Goal: Transaction & Acquisition: Book appointment/travel/reservation

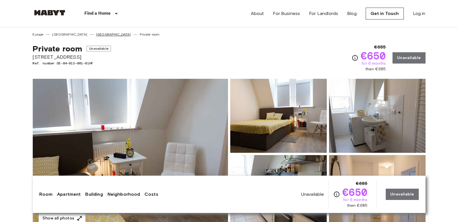
click at [96, 34] on link "[GEOGRAPHIC_DATA]" at bounding box center [113, 34] width 35 height 5
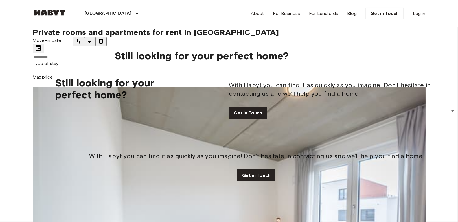
scroll to position [658, 0]
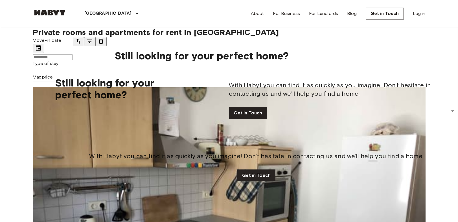
drag, startPoint x: 292, startPoint y: 152, endPoint x: 347, endPoint y: 158, distance: 55.6
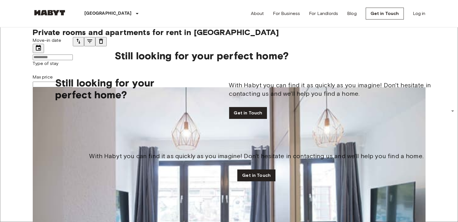
click at [82, 45] on icon "tune" at bounding box center [78, 41] width 7 height 7
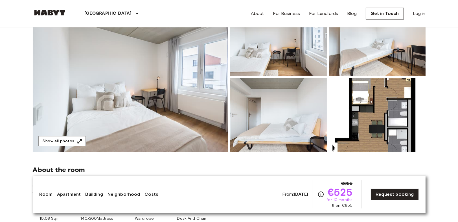
scroll to position [63, 0]
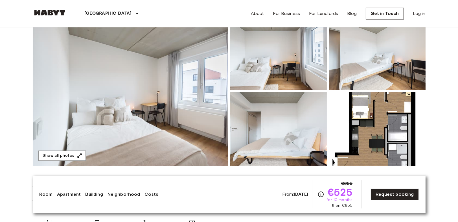
click at [126, 84] on img at bounding box center [130, 91] width 195 height 150
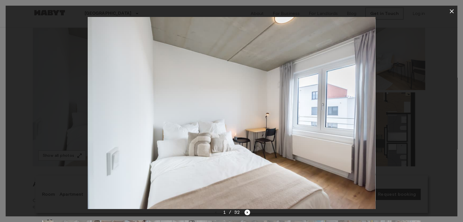
drag, startPoint x: 207, startPoint y: 76, endPoint x: 206, endPoint y: 80, distance: 3.8
click at [246, 211] on icon "Next image" at bounding box center [248, 212] width 6 height 6
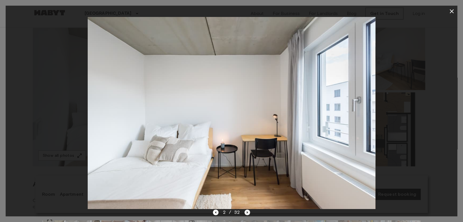
click at [248, 214] on icon "Next image" at bounding box center [248, 212] width 6 height 6
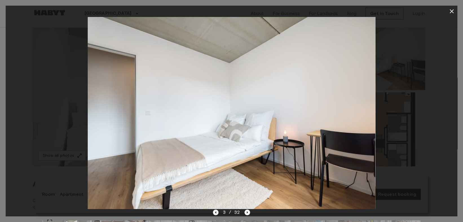
click at [214, 214] on icon "Previous image" at bounding box center [216, 212] width 6 height 6
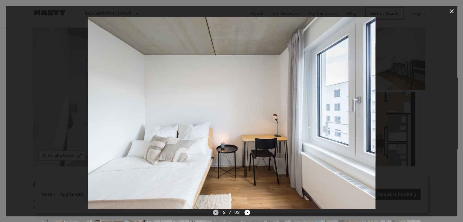
click at [216, 210] on icon "Previous image" at bounding box center [216, 212] width 6 height 6
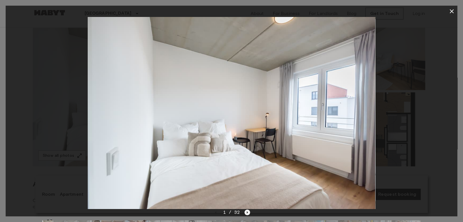
click at [245, 212] on icon "Next image" at bounding box center [248, 212] width 6 height 6
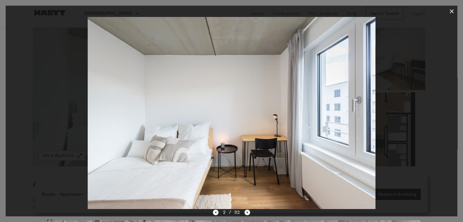
click at [251, 212] on div "2 / 32" at bounding box center [232, 222] width 452 height 27
click at [248, 209] on icon "Next image" at bounding box center [248, 212] width 6 height 6
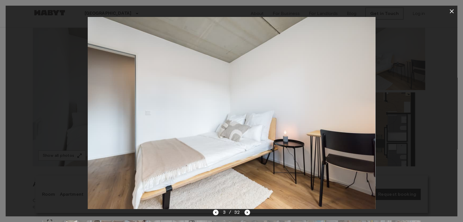
click at [244, 211] on div "3 / 32" at bounding box center [232, 212] width 38 height 7
click at [247, 210] on icon "Next image" at bounding box center [248, 212] width 6 height 6
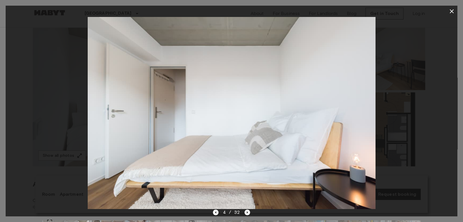
click at [250, 213] on div "4 / 32" at bounding box center [232, 222] width 452 height 27
click at [249, 214] on icon "Next image" at bounding box center [248, 212] width 6 height 6
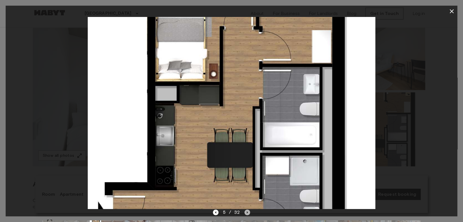
click at [249, 213] on icon "Next image" at bounding box center [248, 212] width 6 height 6
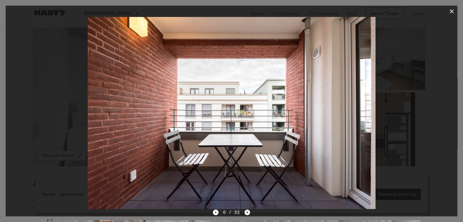
click at [249, 212] on icon "Next image" at bounding box center [248, 212] width 6 height 6
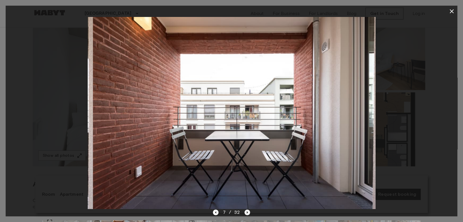
click at [249, 212] on icon "Next image" at bounding box center [248, 212] width 6 height 6
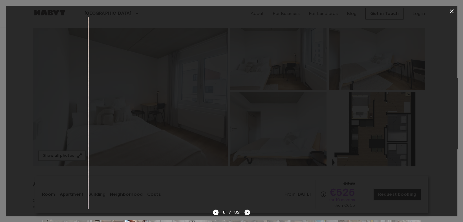
click at [249, 212] on icon "Next image" at bounding box center [248, 212] width 6 height 6
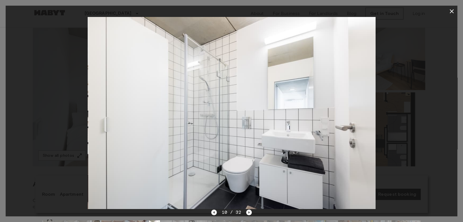
click at [216, 211] on icon "Previous image" at bounding box center [214, 212] width 6 height 6
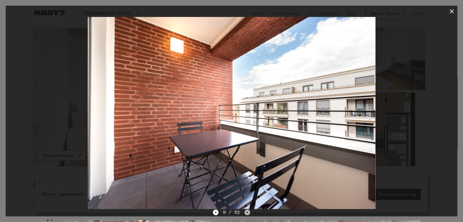
click at [248, 212] on icon "Next image" at bounding box center [248, 212] width 6 height 6
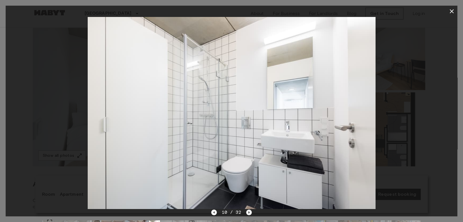
click at [249, 213] on icon "Next image" at bounding box center [249, 212] width 6 height 6
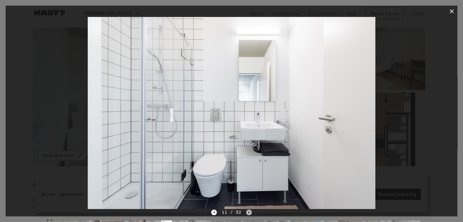
click at [249, 212] on icon "Next image" at bounding box center [249, 212] width 6 height 6
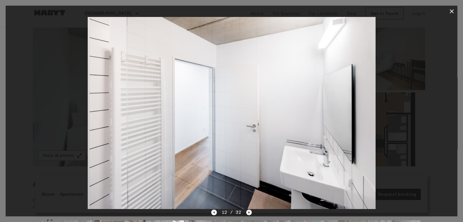
click at [249, 212] on icon "Next image" at bounding box center [249, 212] width 6 height 6
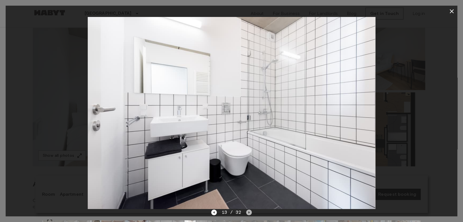
click at [249, 212] on icon "Next image" at bounding box center [249, 212] width 6 height 6
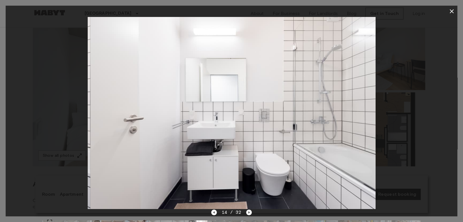
click at [211, 212] on div "14 / 32" at bounding box center [232, 222] width 452 height 27
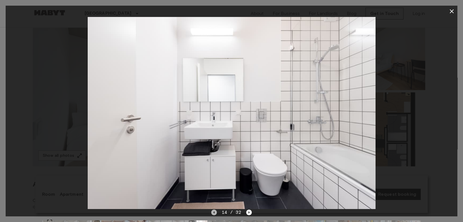
click at [214, 211] on icon "Previous image" at bounding box center [214, 212] width 6 height 6
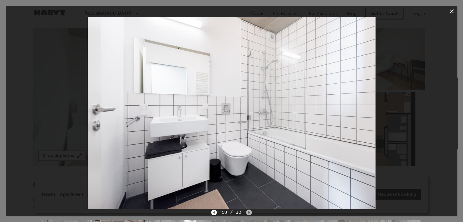
click at [250, 213] on icon "Next image" at bounding box center [249, 212] width 6 height 6
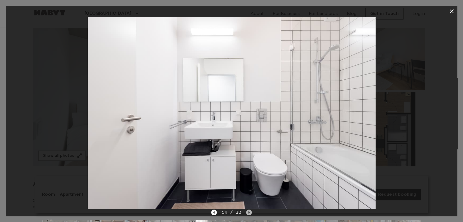
click at [250, 213] on icon "Next image" at bounding box center [249, 212] width 6 height 6
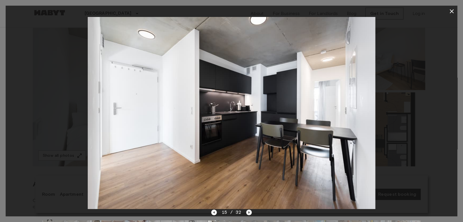
click at [250, 212] on icon "Next image" at bounding box center [249, 212] width 6 height 6
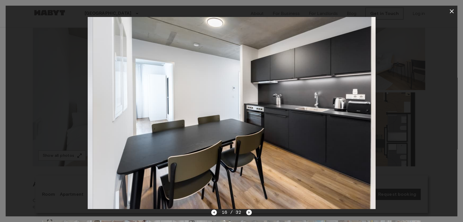
click at [250, 212] on icon "Next image" at bounding box center [249, 212] width 6 height 6
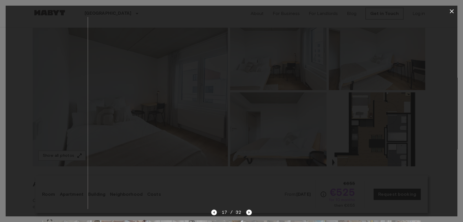
click at [210, 214] on div "17 / 32" at bounding box center [232, 222] width 452 height 27
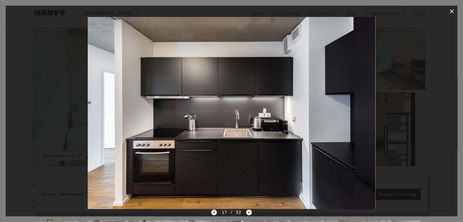
click at [215, 214] on icon "Previous image" at bounding box center [214, 212] width 6 height 6
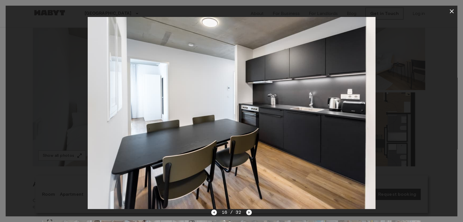
click at [251, 214] on icon "Next image" at bounding box center [249, 212] width 6 height 6
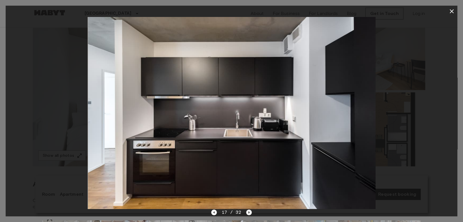
click at [251, 214] on icon "Next image" at bounding box center [249, 212] width 6 height 6
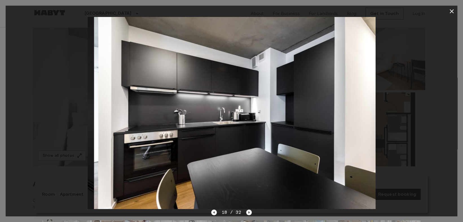
click at [251, 214] on icon "Next image" at bounding box center [249, 212] width 6 height 6
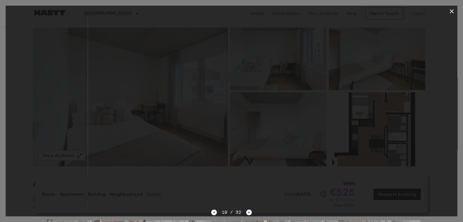
click at [211, 212] on div "19 / 32" at bounding box center [232, 222] width 452 height 27
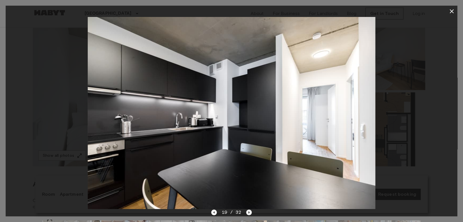
click at [250, 215] on icon "Next image" at bounding box center [249, 212] width 6 height 6
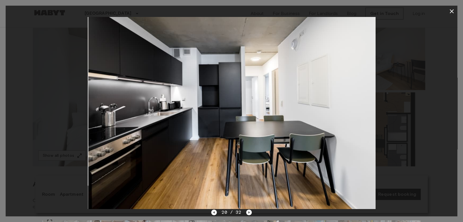
click at [250, 207] on img at bounding box center [233, 113] width 288 height 192
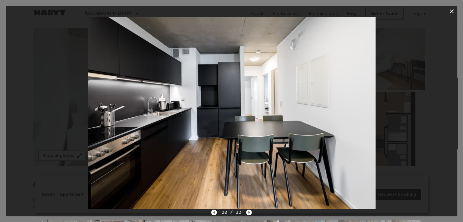
click at [250, 207] on img at bounding box center [232, 113] width 288 height 192
click at [246, 212] on icon "Next image" at bounding box center [249, 212] width 6 height 6
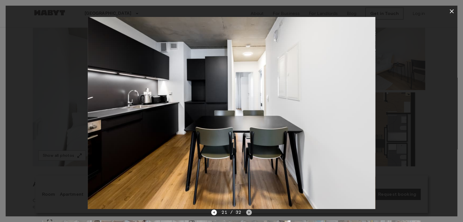
click at [249, 212] on icon "Next image" at bounding box center [249, 212] width 1 height 2
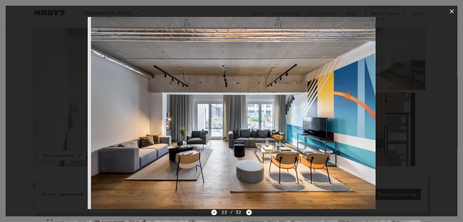
click at [249, 212] on icon "Next image" at bounding box center [249, 212] width 1 height 2
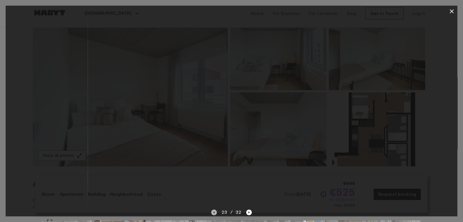
click at [214, 213] on icon "Previous image" at bounding box center [214, 212] width 1 height 2
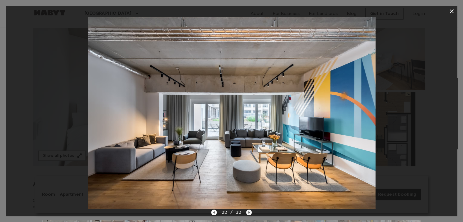
click at [249, 211] on icon "Next image" at bounding box center [249, 212] width 6 height 6
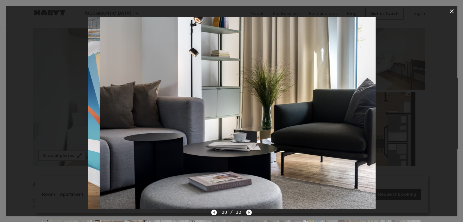
click at [249, 211] on icon "Next image" at bounding box center [249, 212] width 6 height 6
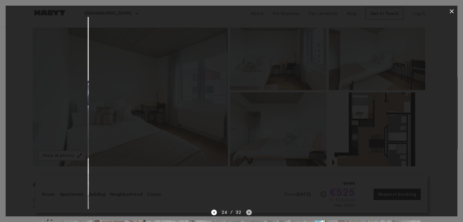
click at [249, 211] on icon "Next image" at bounding box center [249, 212] width 6 height 6
click at [250, 212] on icon "Next image" at bounding box center [249, 212] width 6 height 6
click at [247, 211] on icon "Next image" at bounding box center [249, 212] width 6 height 6
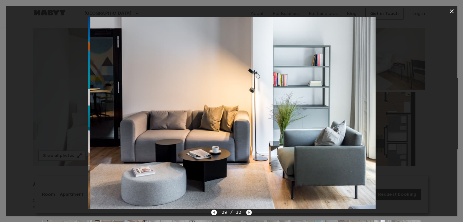
click at [247, 211] on icon "Next image" at bounding box center [249, 212] width 6 height 6
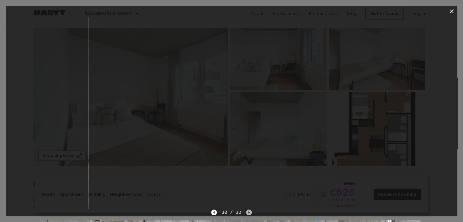
click at [247, 211] on icon "Next image" at bounding box center [249, 212] width 6 height 6
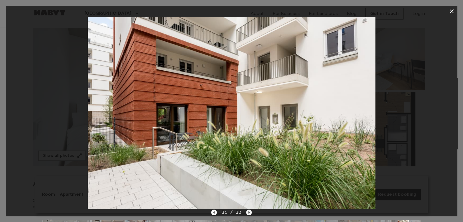
click at [248, 211] on icon "Next image" at bounding box center [249, 212] width 6 height 6
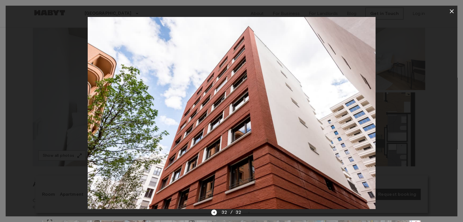
drag, startPoint x: 453, startPoint y: 10, endPoint x: 345, endPoint y: 46, distance: 114.2
click at [453, 10] on icon "button" at bounding box center [452, 11] width 4 height 4
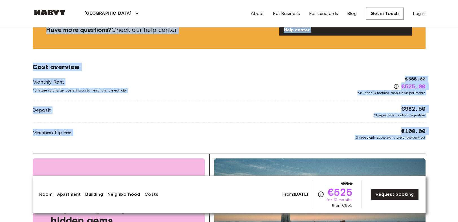
scroll to position [847, 0]
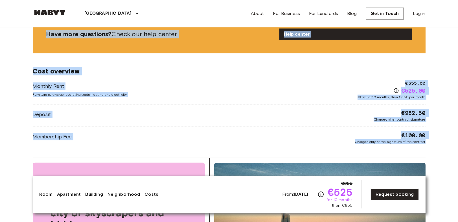
drag, startPoint x: 49, startPoint y: 42, endPoint x: 445, endPoint y: 139, distance: 407.9
click at [445, 139] on body "Frankfurt Europe Amsterdam Berlin Brussels Cologne Dusseldorf Frankfurt Graz Ha…" at bounding box center [229, 36] width 458 height 1767
copy div "Private room From Oct 4 2025 Gref-Völsing-Straße 15 Ref. number DE-04-037-006-0…"
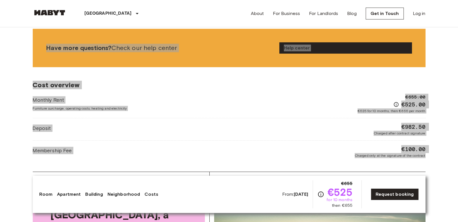
scroll to position [815, 0]
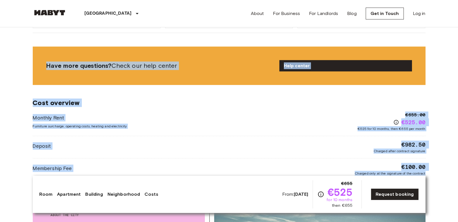
click at [433, 126] on body "Frankfurt Europe Amsterdam Berlin Brussels Cologne Dusseldorf Frankfurt Graz Ha…" at bounding box center [229, 68] width 458 height 1767
click at [360, 127] on div "Monthly Rent Furniture surcharge, operating costs, heating and electricity €655…" at bounding box center [229, 143] width 393 height 64
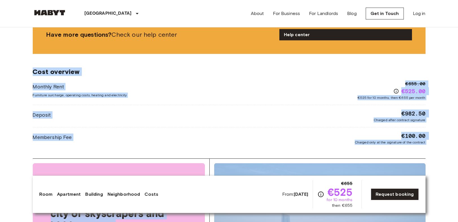
scroll to position [847, 0]
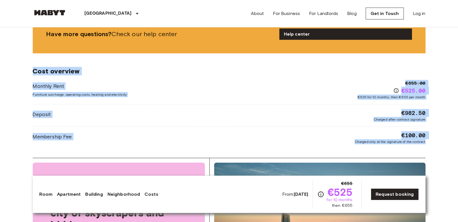
drag, startPoint x: 20, startPoint y: 91, endPoint x: 433, endPoint y: 138, distance: 416.2
click at [433, 138] on body "Frankfurt Europe Amsterdam Berlin Brussels Cologne Dusseldorf Frankfurt Graz Ha…" at bounding box center [229, 36] width 458 height 1767
copy div "Cost overview Monthly Rent Furniture surcharge, operating costs, heating and el…"
click at [433, 81] on body "Frankfurt Europe Amsterdam Berlin Brussels Cologne Dusseldorf Frankfurt Graz Ha…" at bounding box center [229, 36] width 458 height 1767
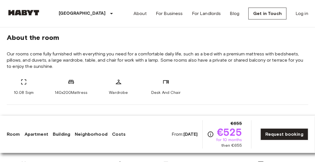
scroll to position [157, 0]
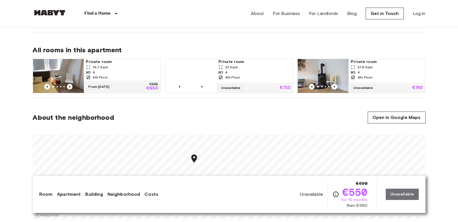
scroll to position [345, 0]
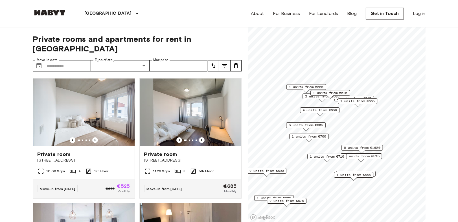
click at [303, 84] on div "1 units from €650" at bounding box center [306, 87] width 40 height 6
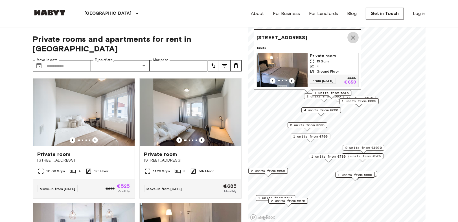
click at [351, 34] on icon "Map marker" at bounding box center [353, 37] width 7 height 7
